Goal: Transaction & Acquisition: Purchase product/service

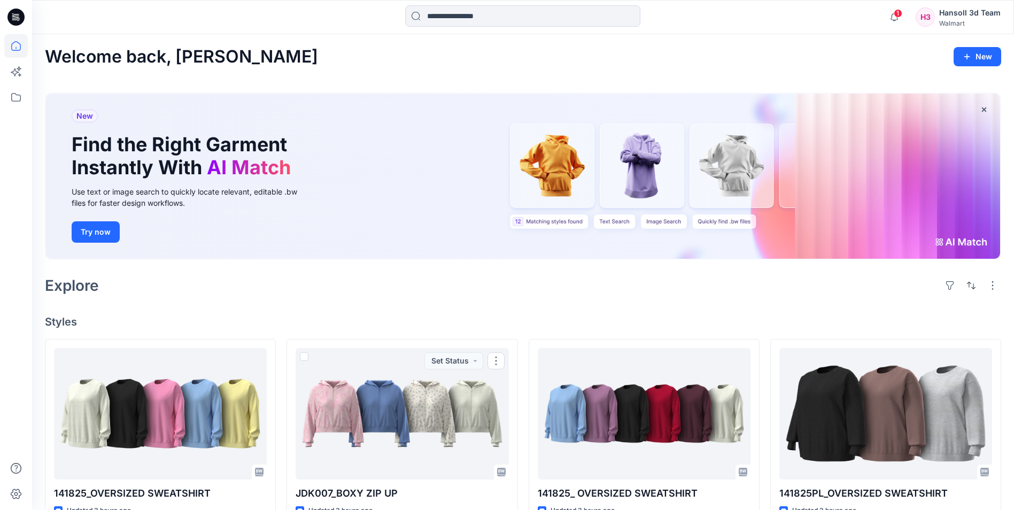
scroll to position [267, 0]
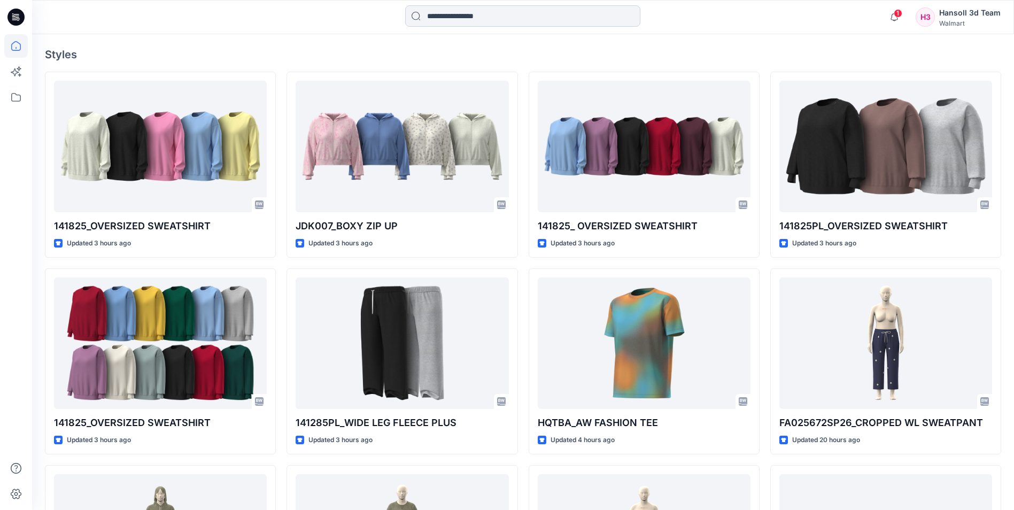
click at [472, 17] on input at bounding box center [522, 15] width 235 height 21
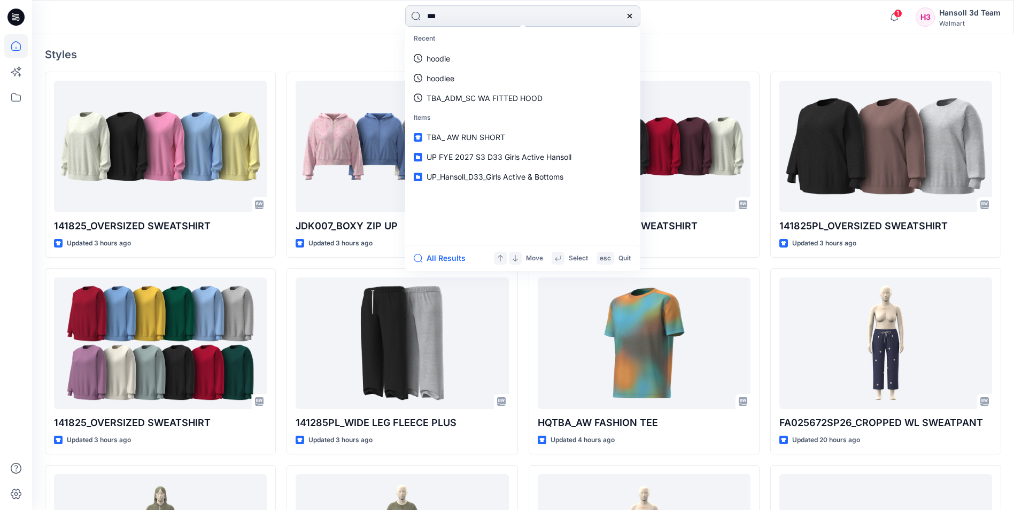
type input "****"
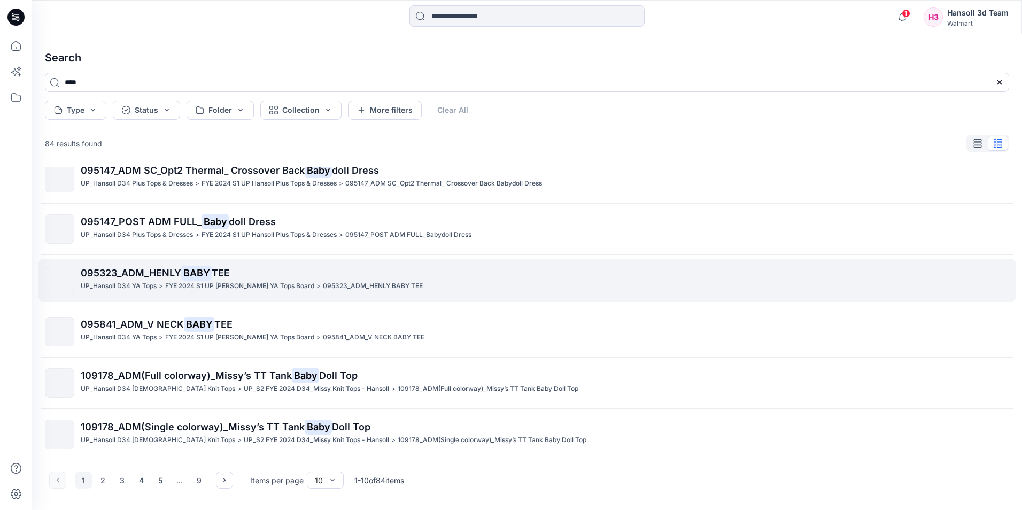
scroll to position [221, 0]
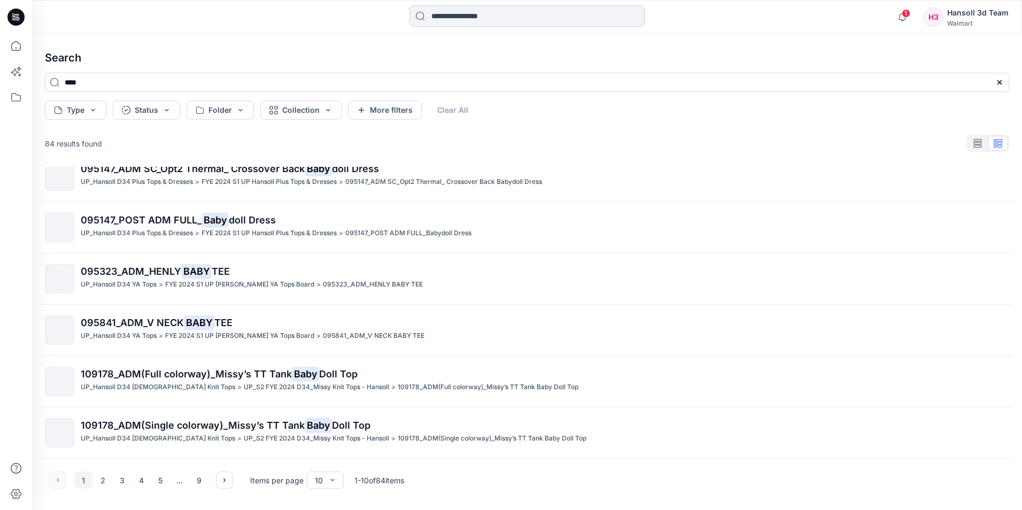
click at [455, 19] on input at bounding box center [526, 15] width 235 height 21
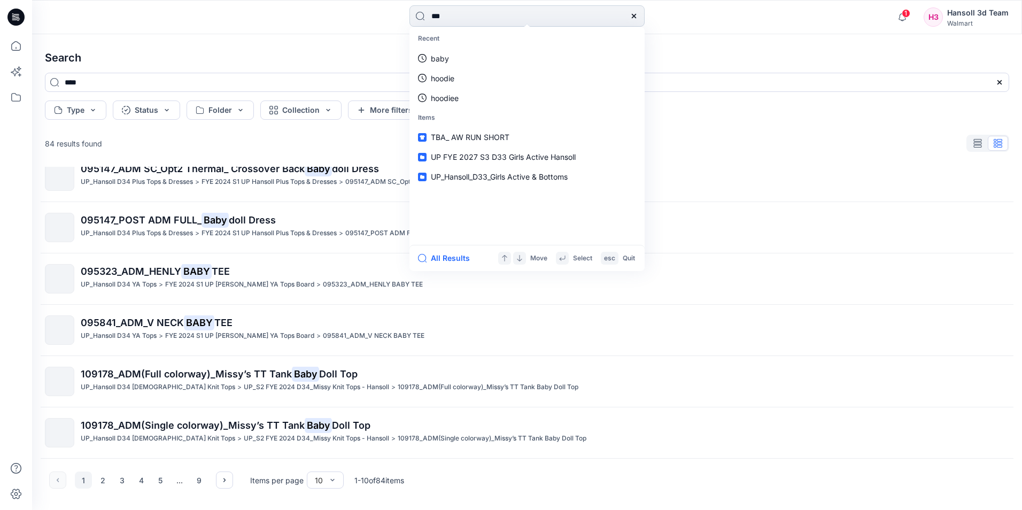
type input "****"
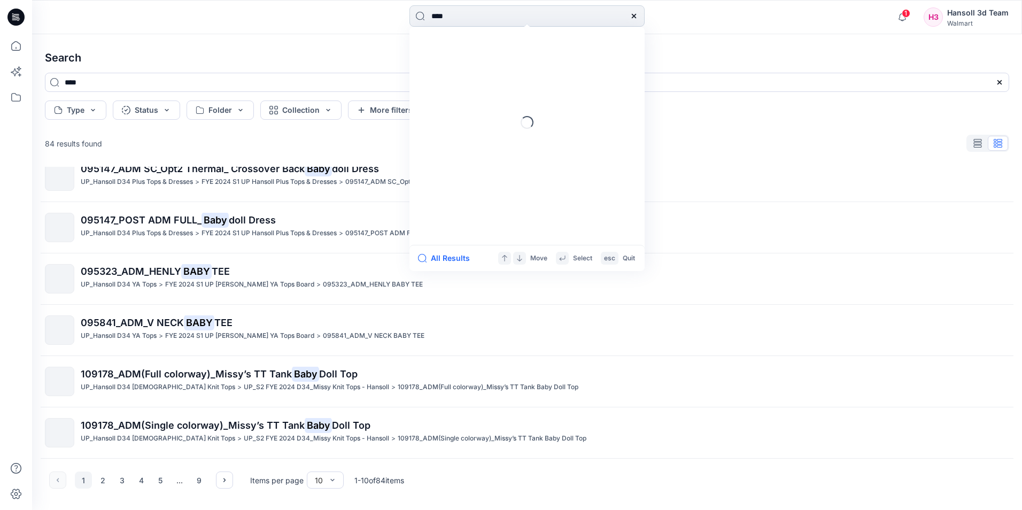
type input "****"
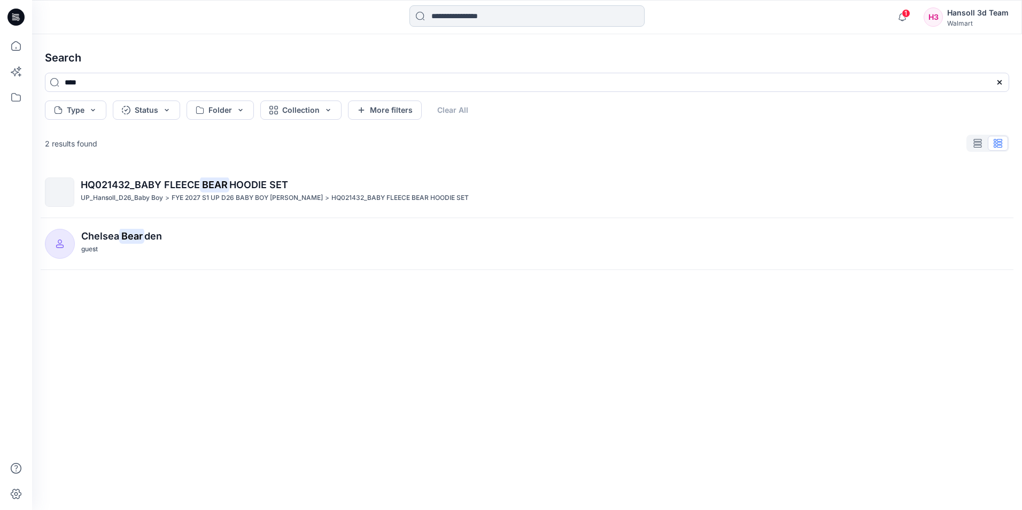
scroll to position [0, 0]
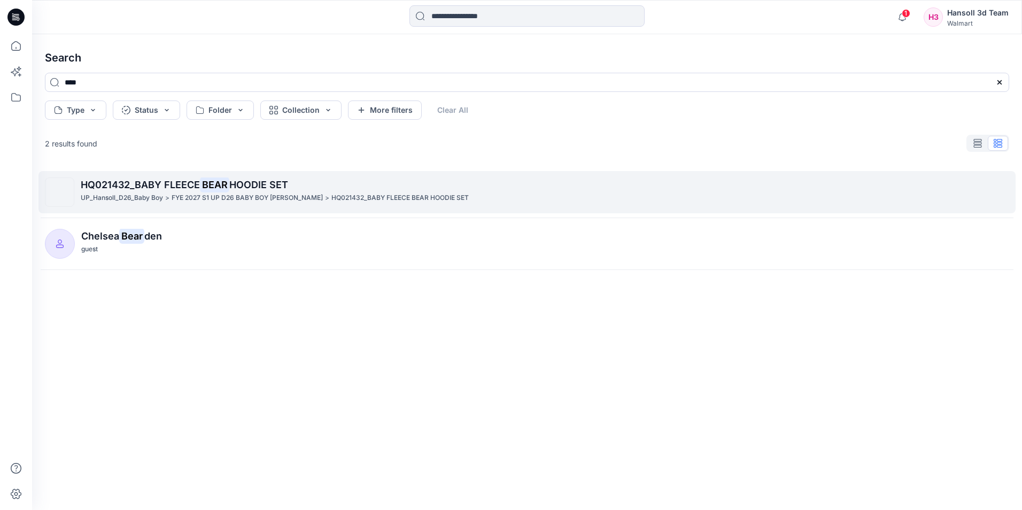
click at [150, 194] on p "UP_Hansoll_D26_Baby Boy" at bounding box center [122, 197] width 82 height 11
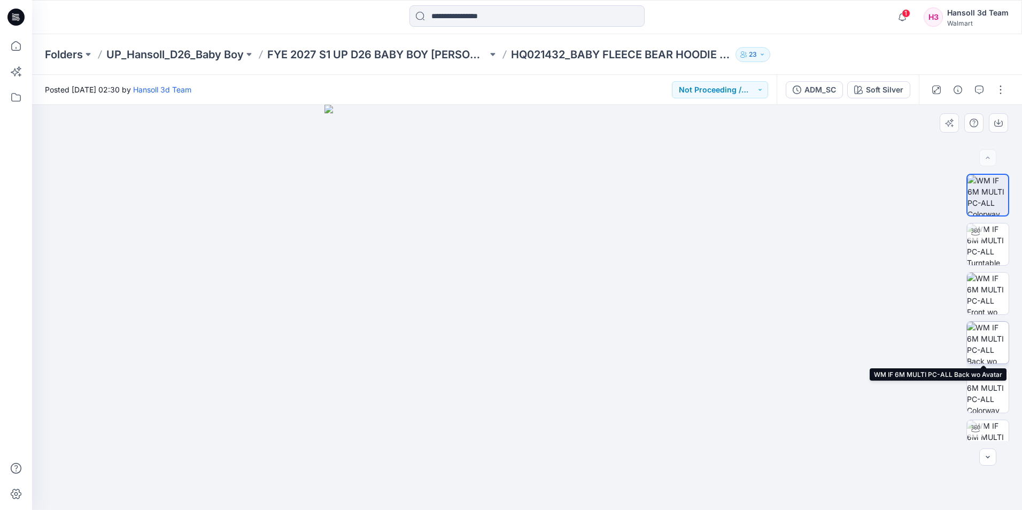
click at [988, 339] on img at bounding box center [988, 343] width 42 height 42
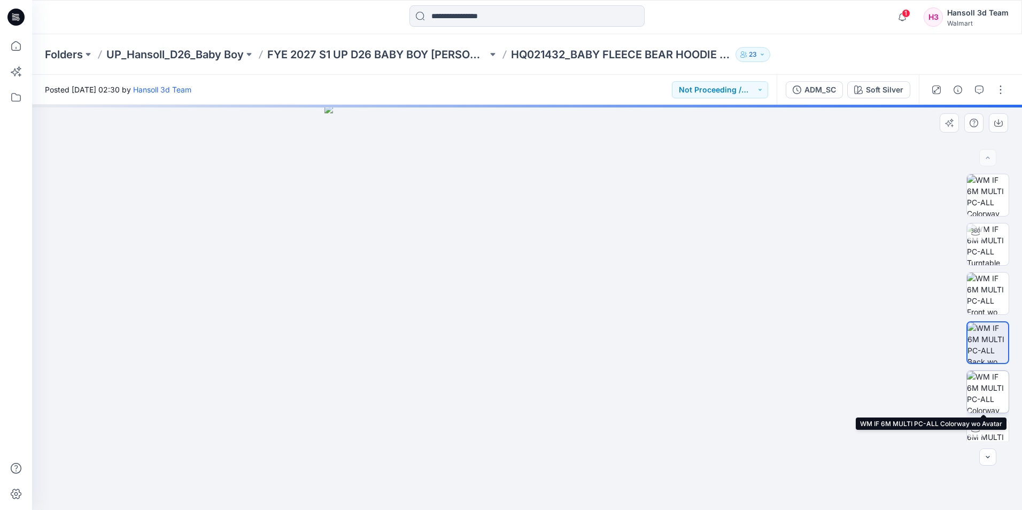
click at [985, 391] on img at bounding box center [988, 392] width 42 height 42
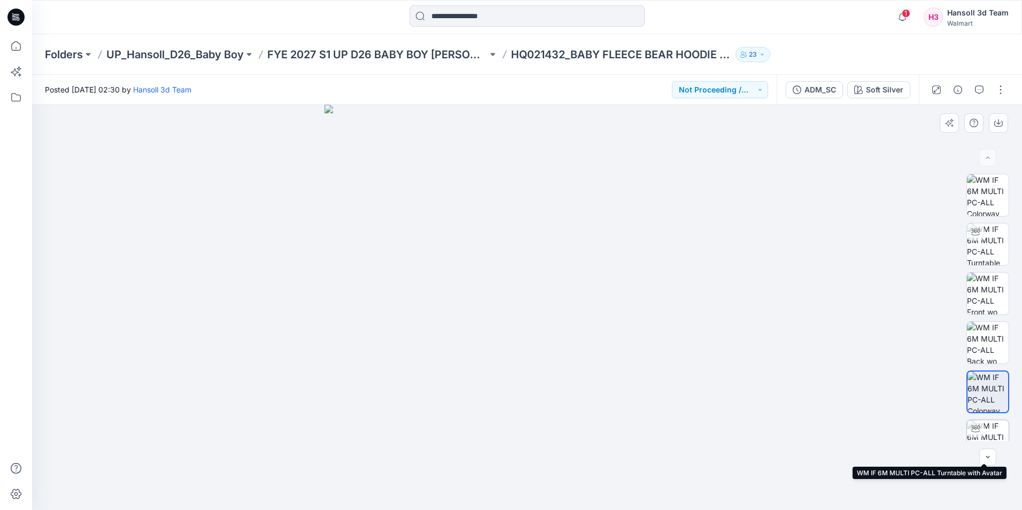
click at [982, 429] on img at bounding box center [988, 441] width 42 height 42
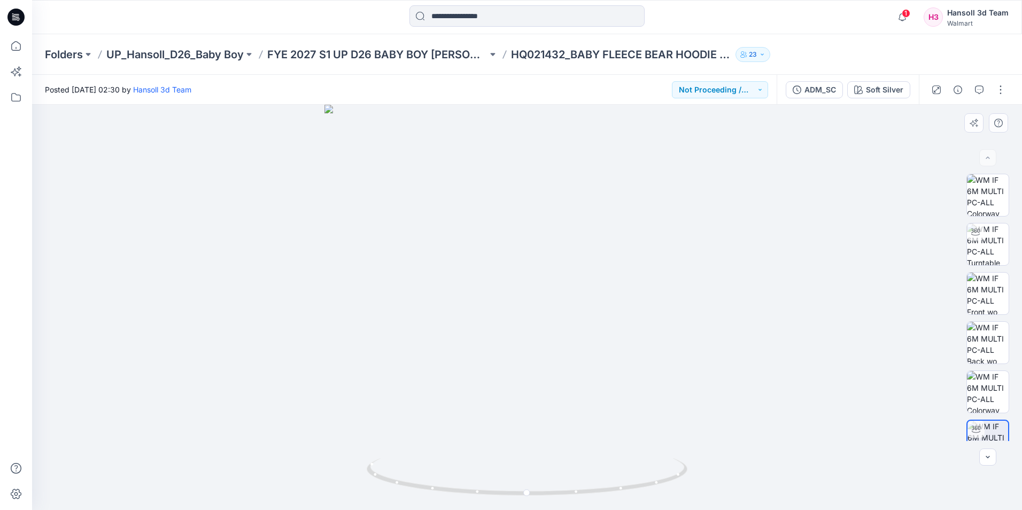
drag, startPoint x: 149, startPoint y: 437, endPoint x: 341, endPoint y: 344, distance: 213.9
click at [149, 436] on div at bounding box center [527, 307] width 990 height 405
click at [981, 89] on icon "button" at bounding box center [979, 89] width 9 height 9
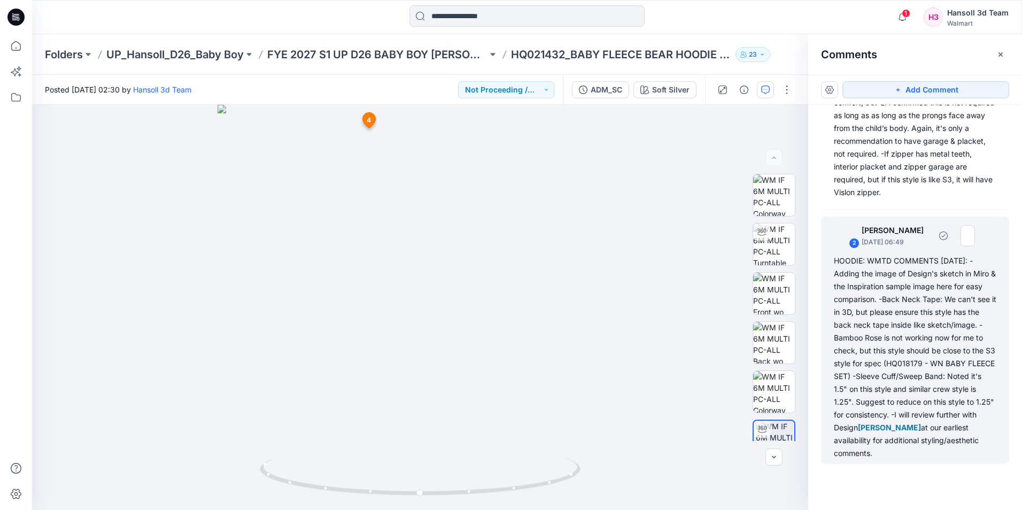
scroll to position [214, 0]
